Goal: Task Accomplishment & Management: Manage account settings

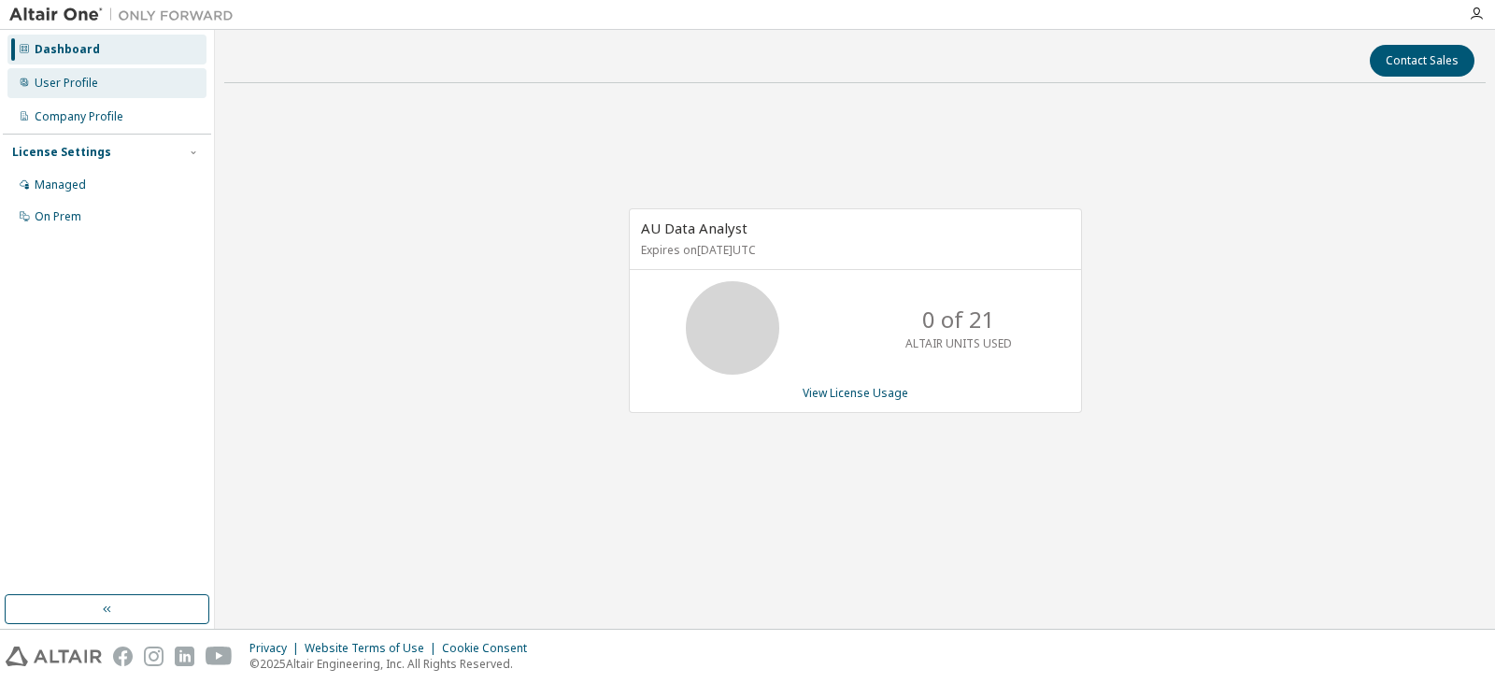
click at [107, 83] on div "User Profile" at bounding box center [106, 83] width 199 height 30
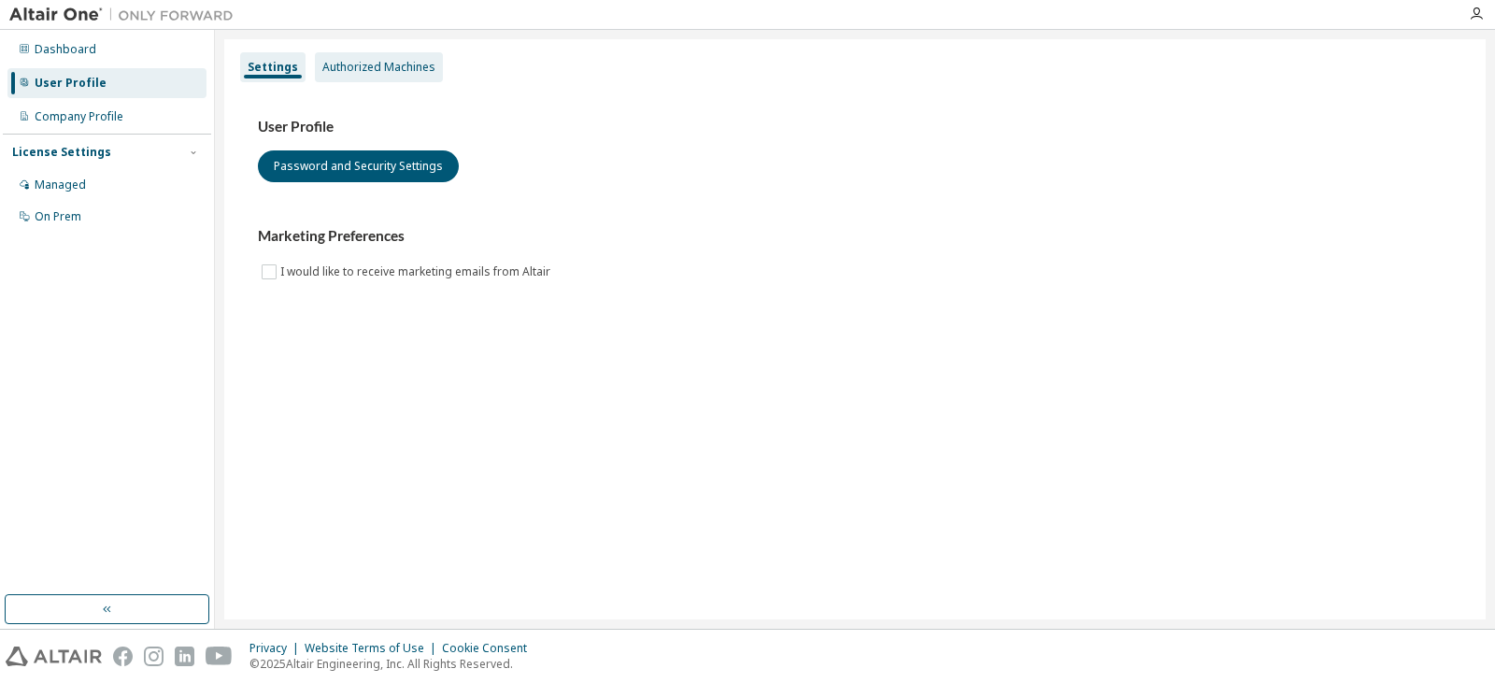
click at [335, 52] on div "Authorized Machines" at bounding box center [379, 67] width 128 height 30
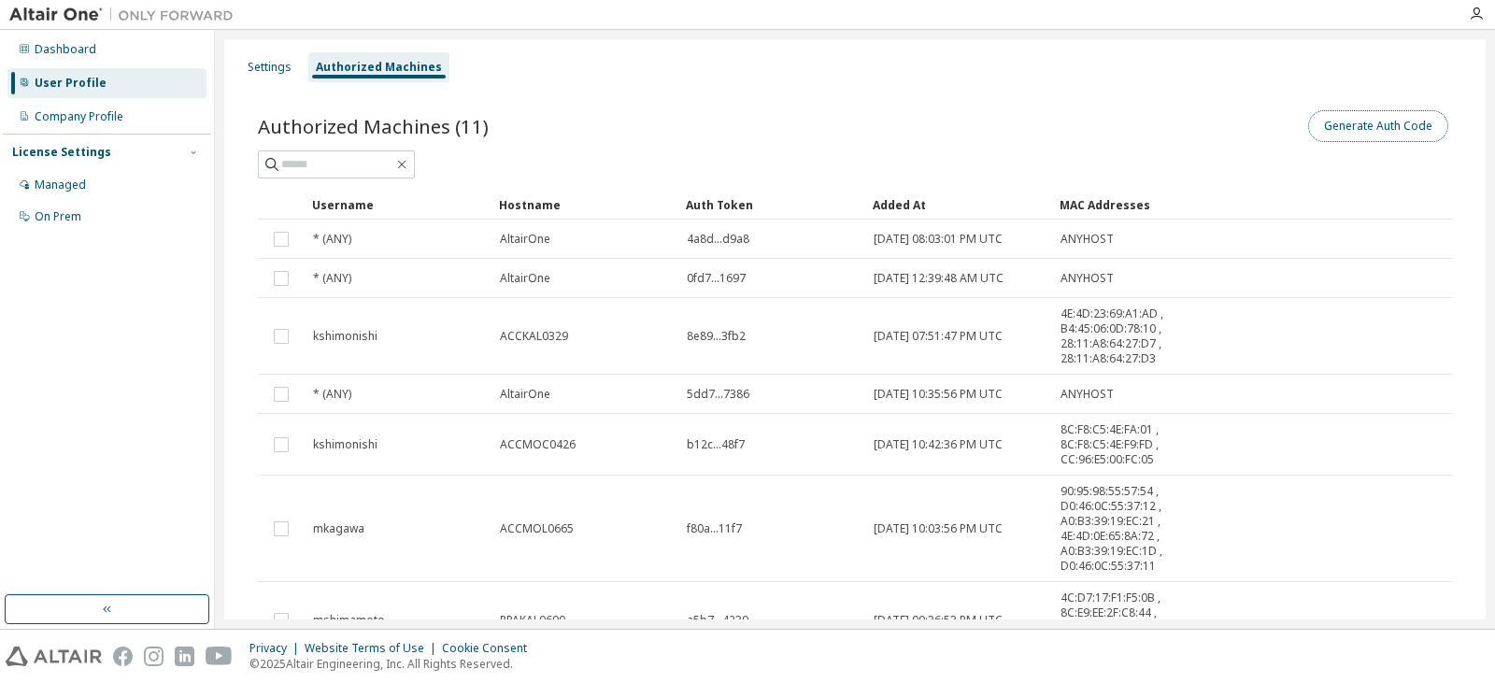
click at [1395, 120] on button "Generate Auth Code" at bounding box center [1378, 126] width 140 height 32
